Goal: Task Accomplishment & Management: Complete application form

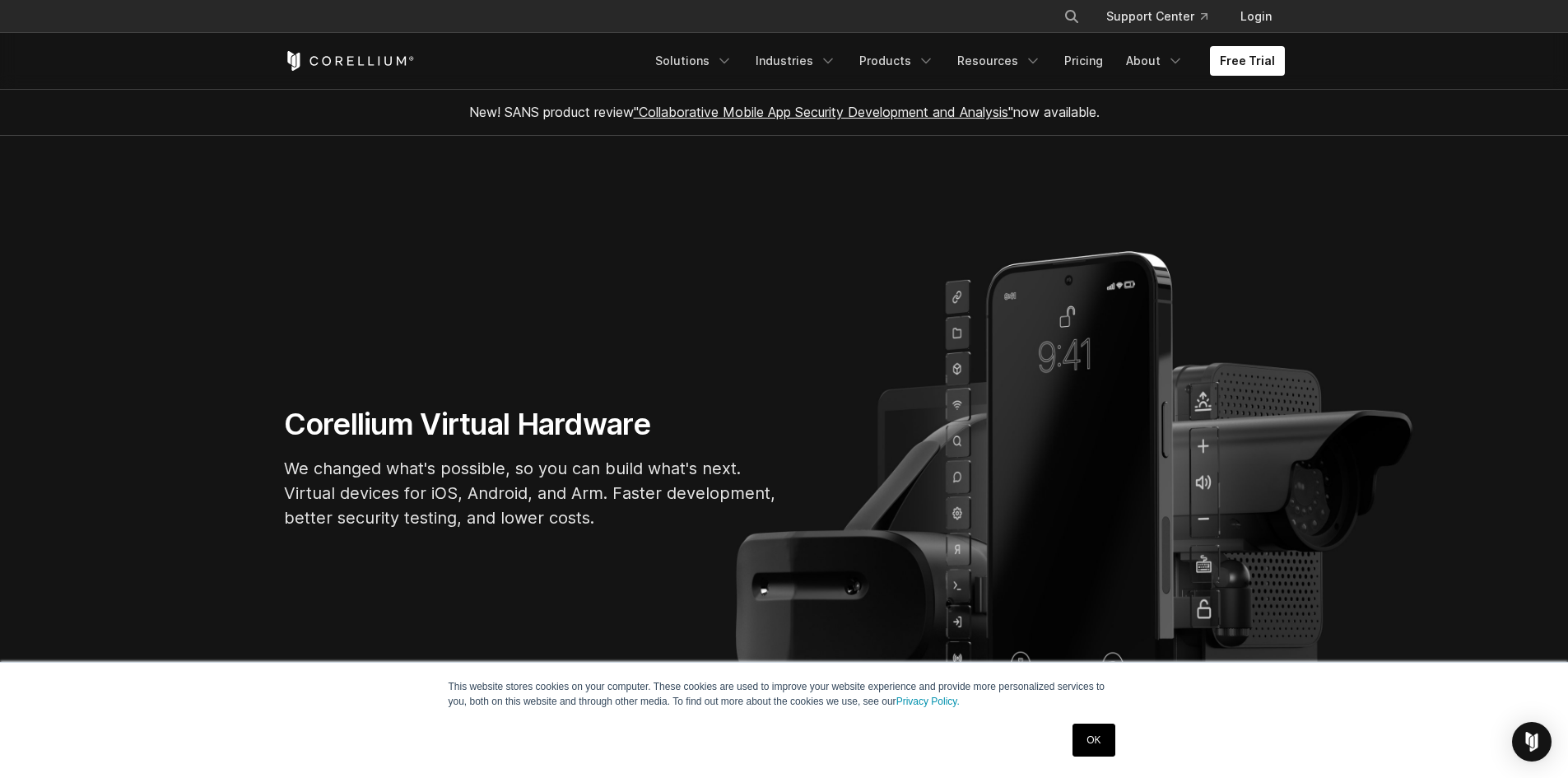
click at [389, 59] on icon "Corellium Home" at bounding box center [350, 60] width 131 height 20
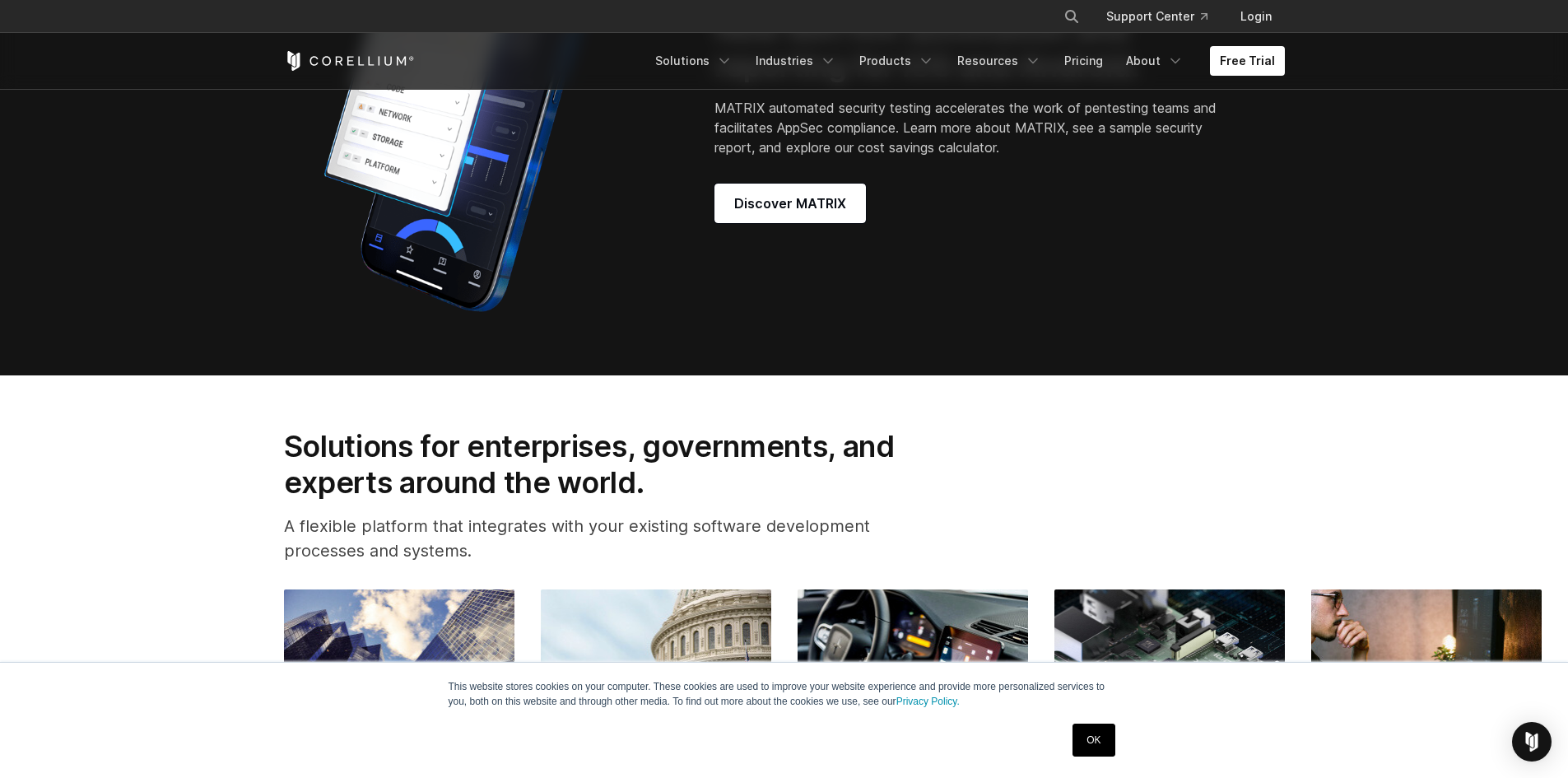
scroll to position [1975, 0]
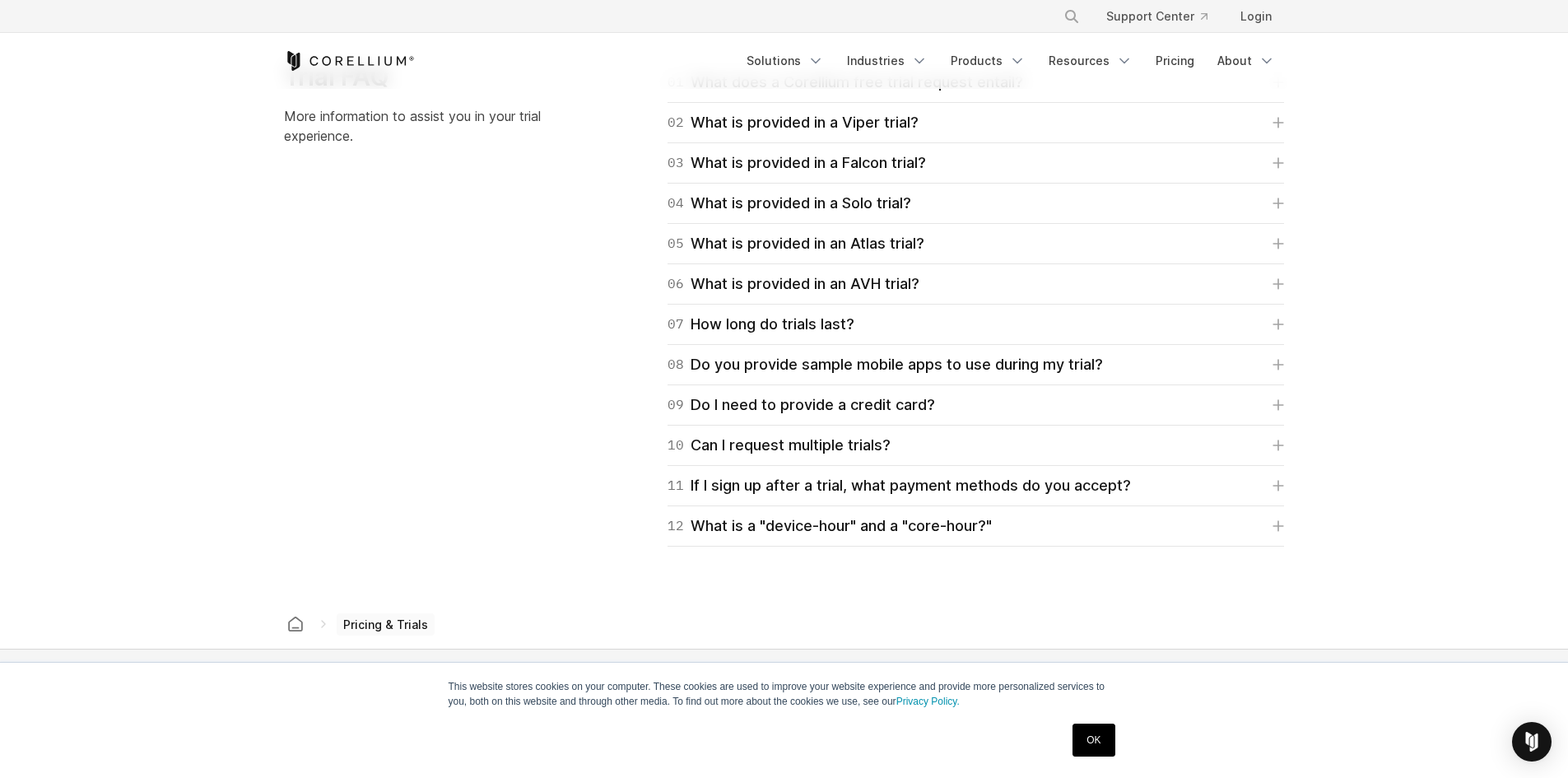
scroll to position [2551, 0]
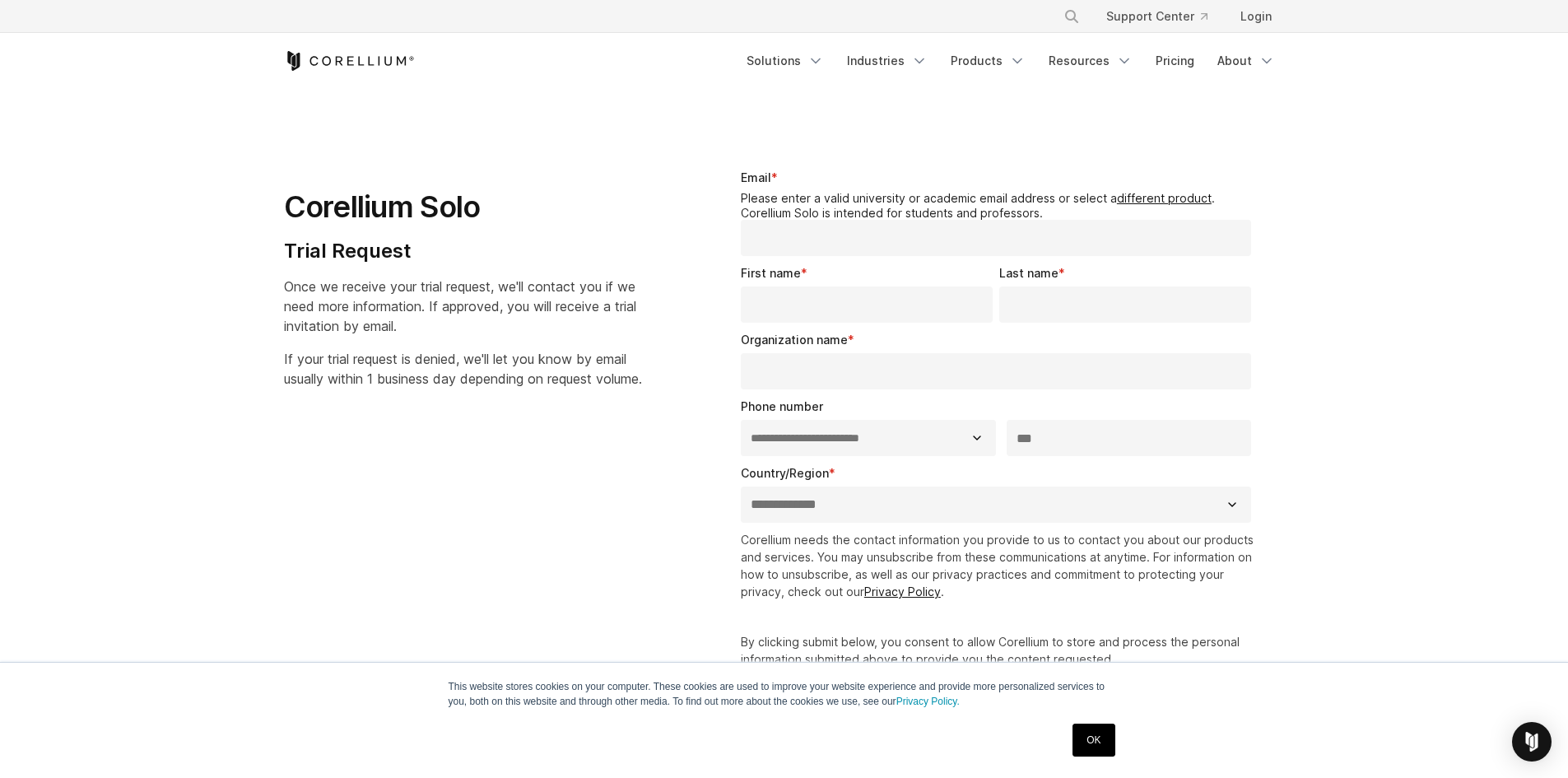
select select "**"
